Goal: Information Seeking & Learning: Learn about a topic

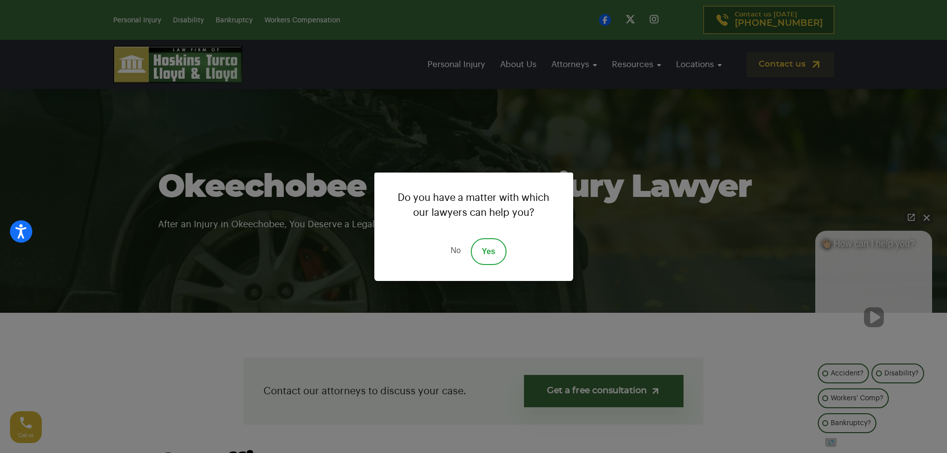
click at [447, 248] on link "No" at bounding box center [455, 251] width 30 height 27
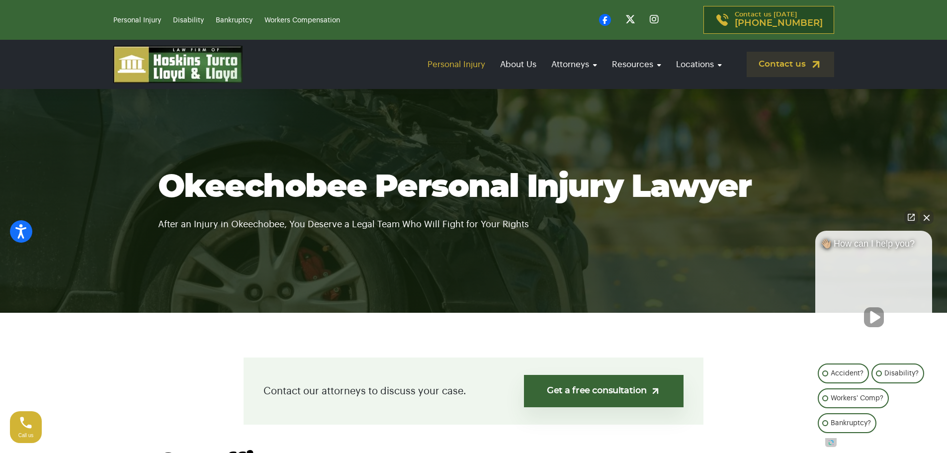
click at [468, 65] on link "Personal Injury" at bounding box center [456, 64] width 68 height 28
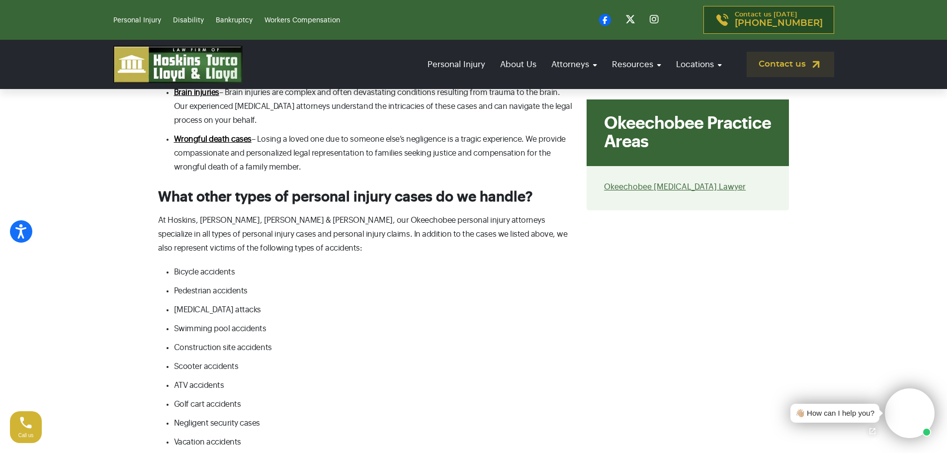
scroll to position [1739, 0]
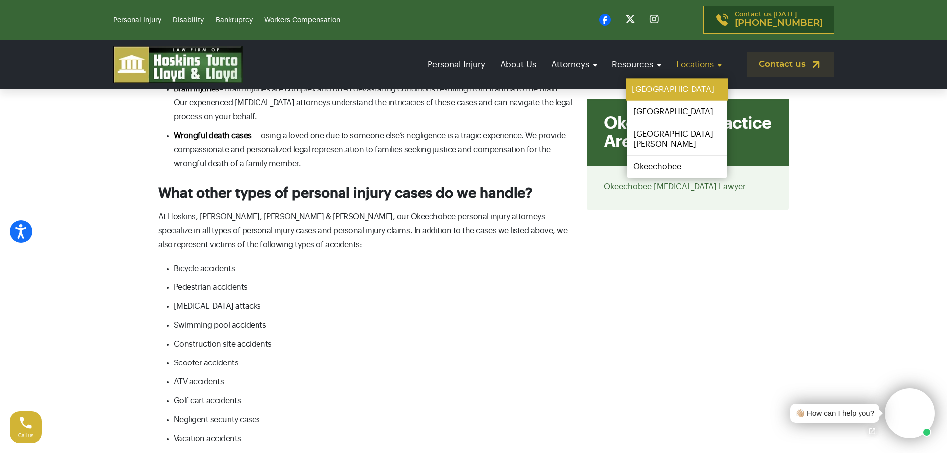
click at [655, 88] on link "[GEOGRAPHIC_DATA]" at bounding box center [677, 90] width 102 height 22
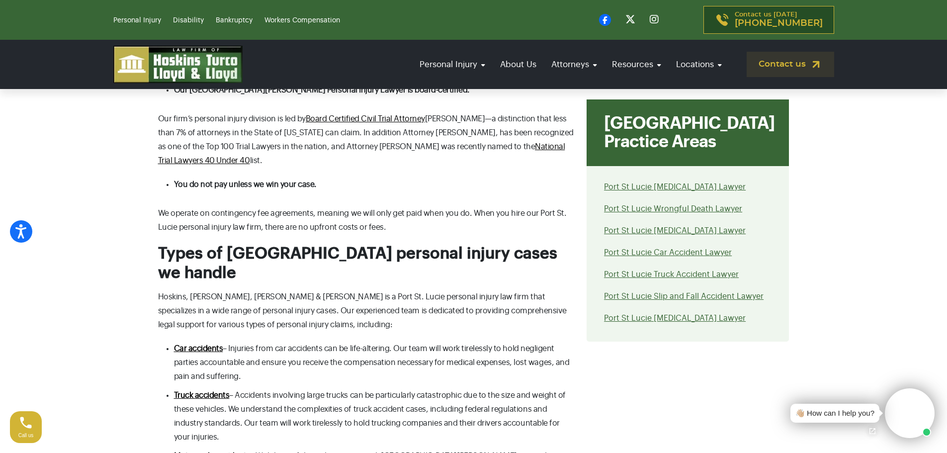
scroll to position [1491, 0]
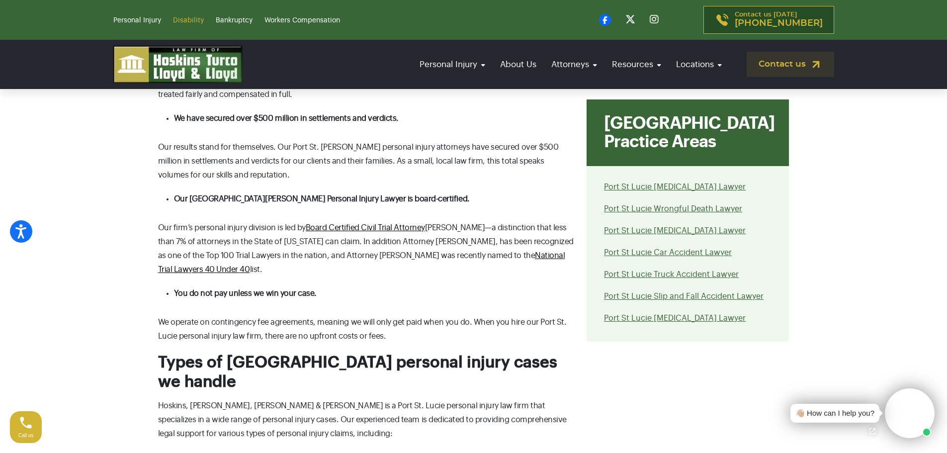
click at [181, 20] on link "Disability" at bounding box center [188, 20] width 31 height 7
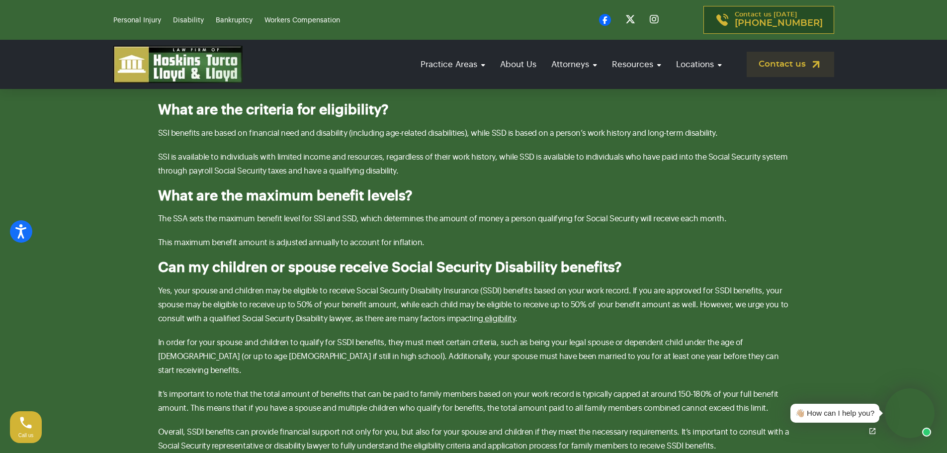
scroll to position [1988, 0]
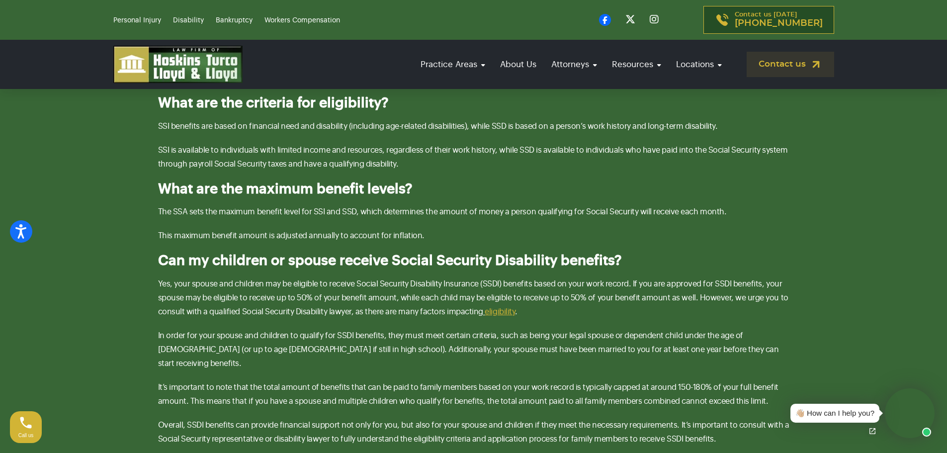
click at [493, 308] on link "eligibility" at bounding box center [499, 312] width 30 height 8
